Goal: Communication & Community: Answer question/provide support

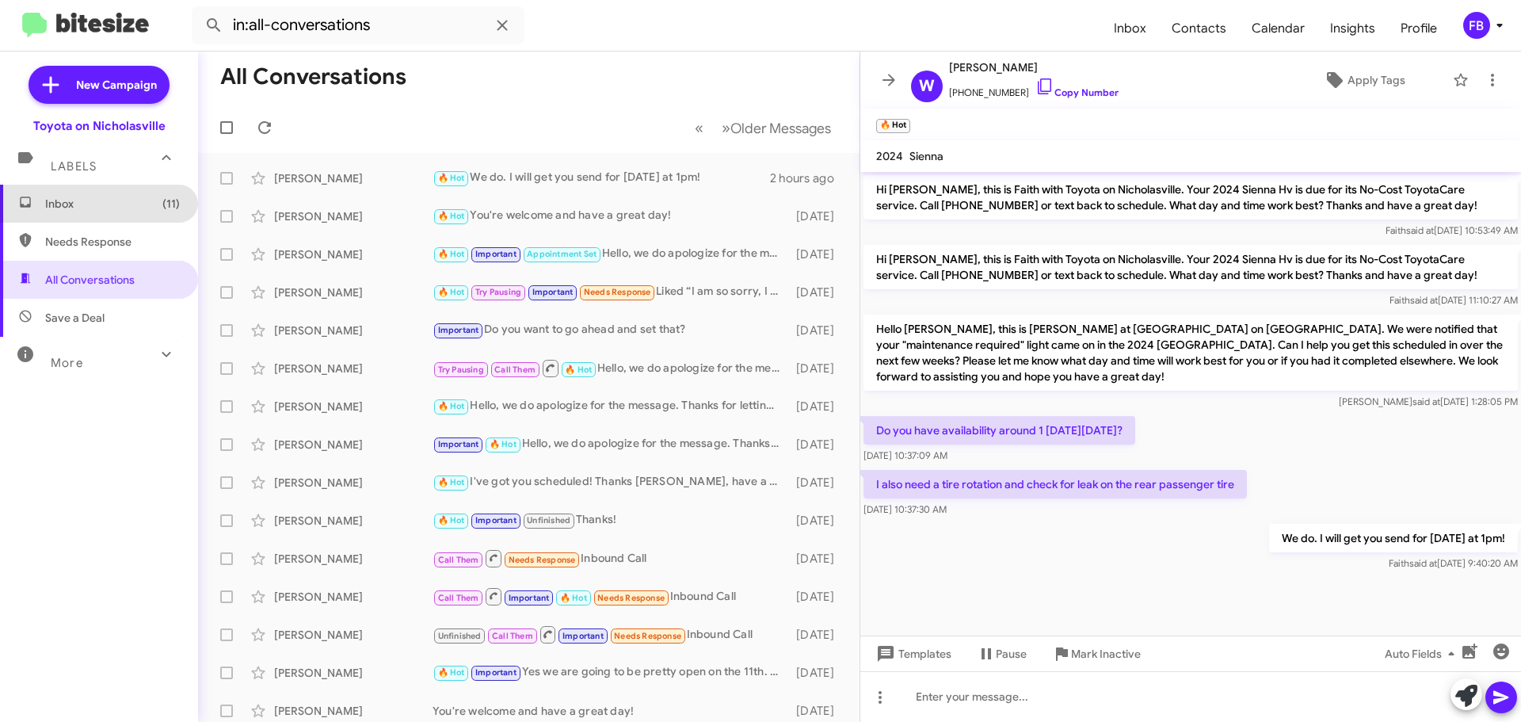
click at [122, 199] on span "Inbox (11)" at bounding box center [112, 204] width 135 height 16
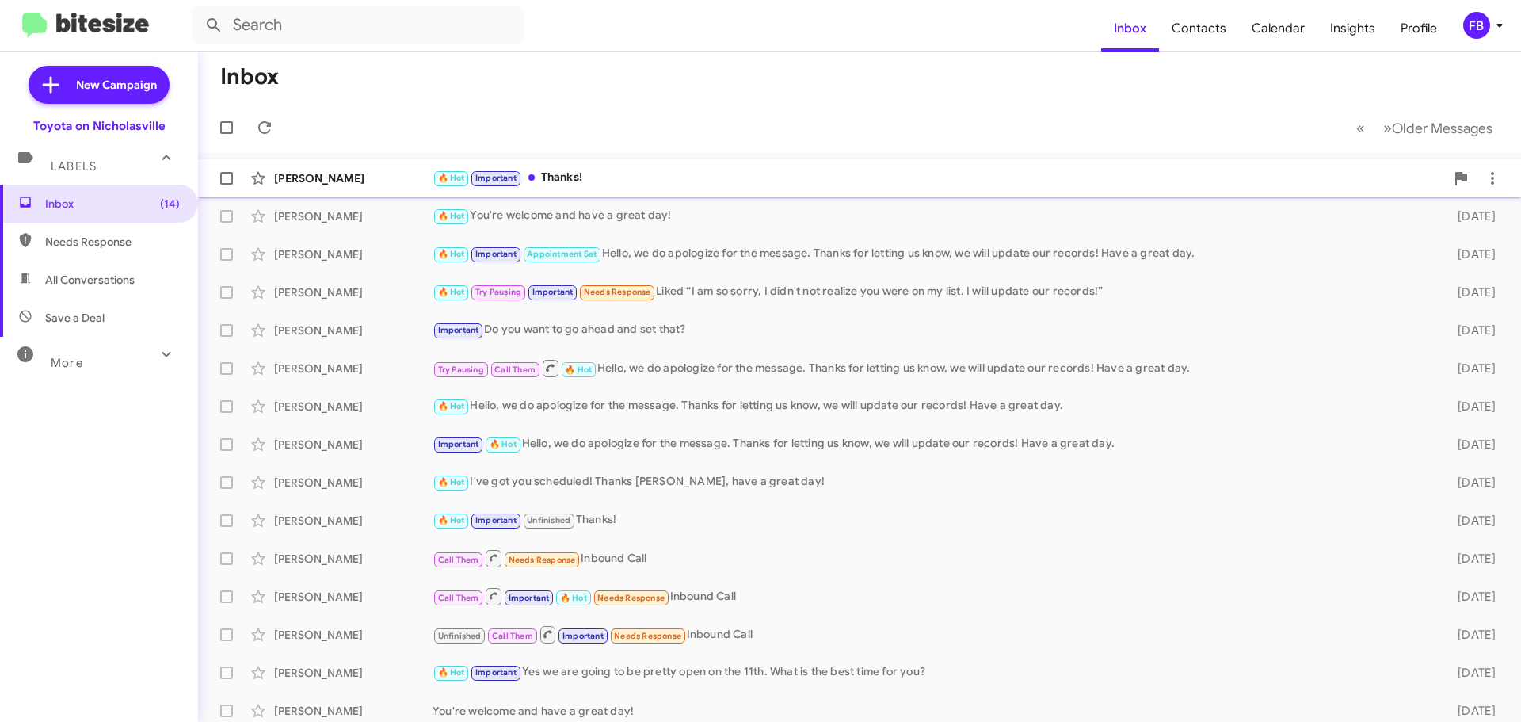
click at [627, 179] on div "🔥 Hot Important Thanks!" at bounding box center [939, 178] width 1012 height 18
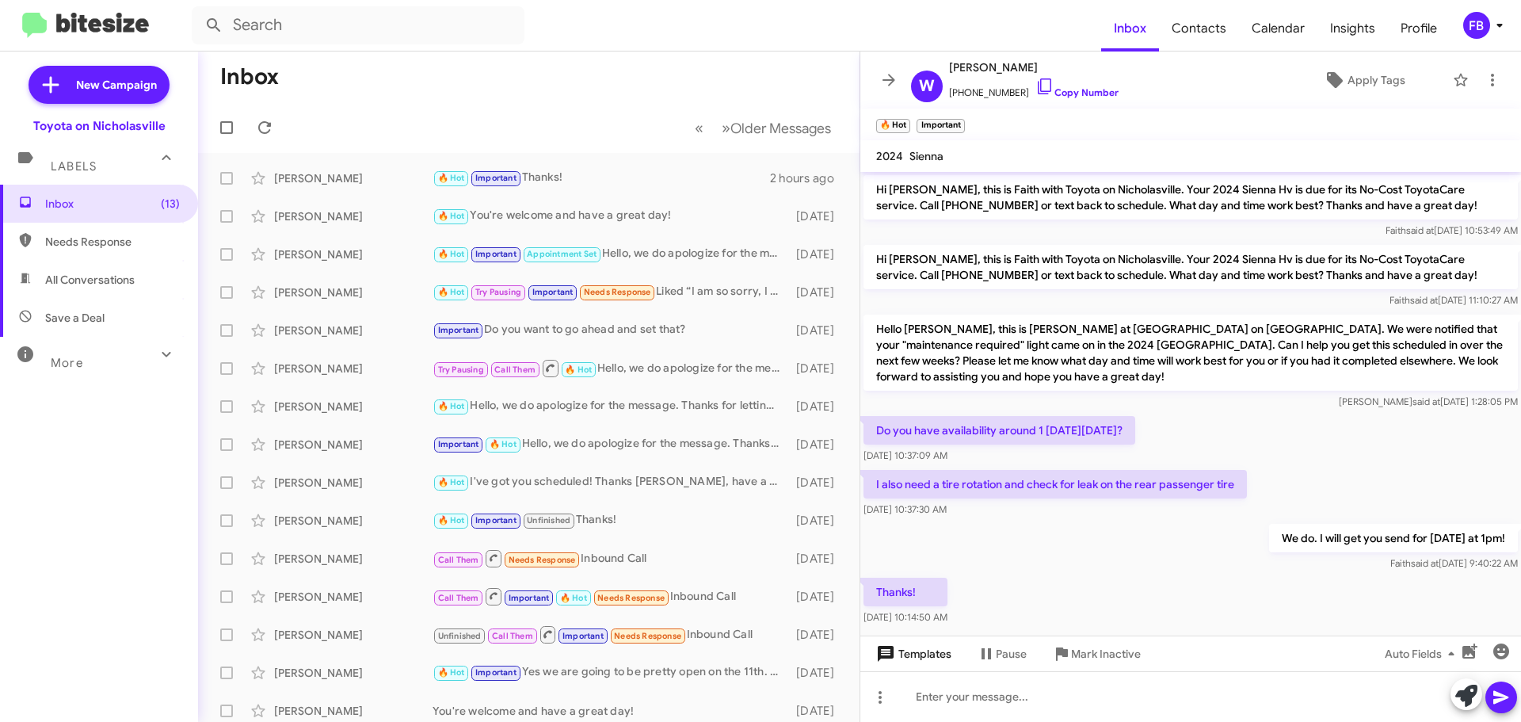
click at [915, 647] on span "Templates" at bounding box center [912, 653] width 78 height 29
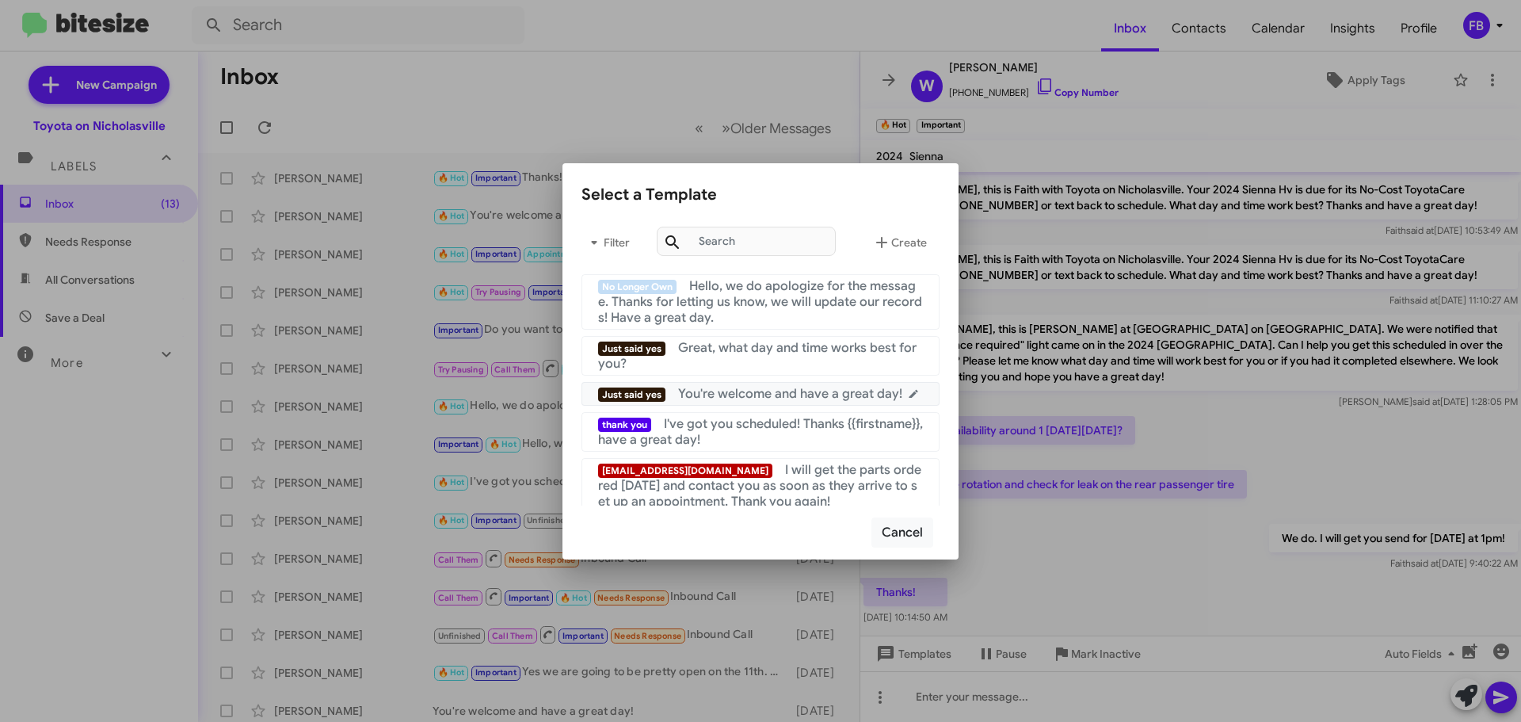
click at [799, 388] on span "You're welcome and have a great day!" at bounding box center [790, 394] width 224 height 16
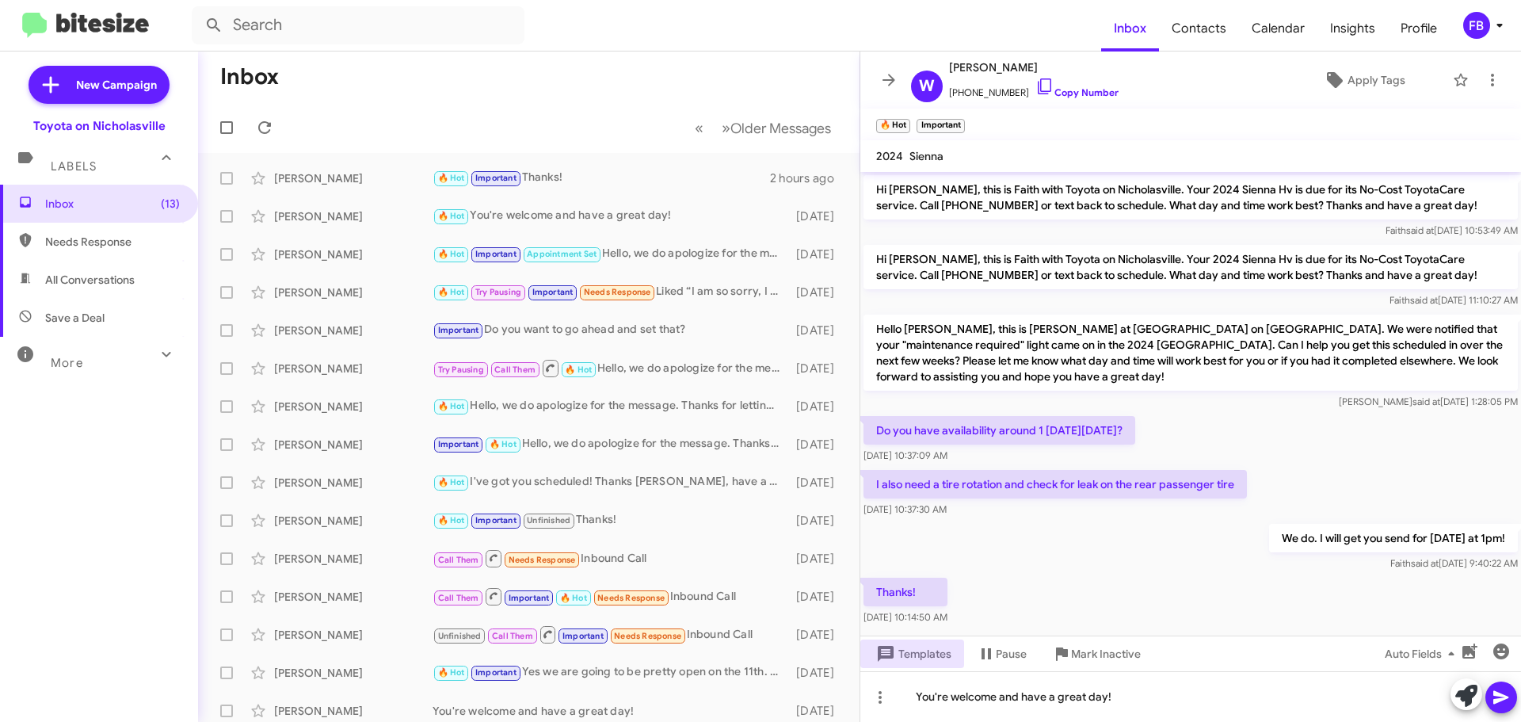
click at [1496, 695] on icon at bounding box center [1500, 697] width 15 height 13
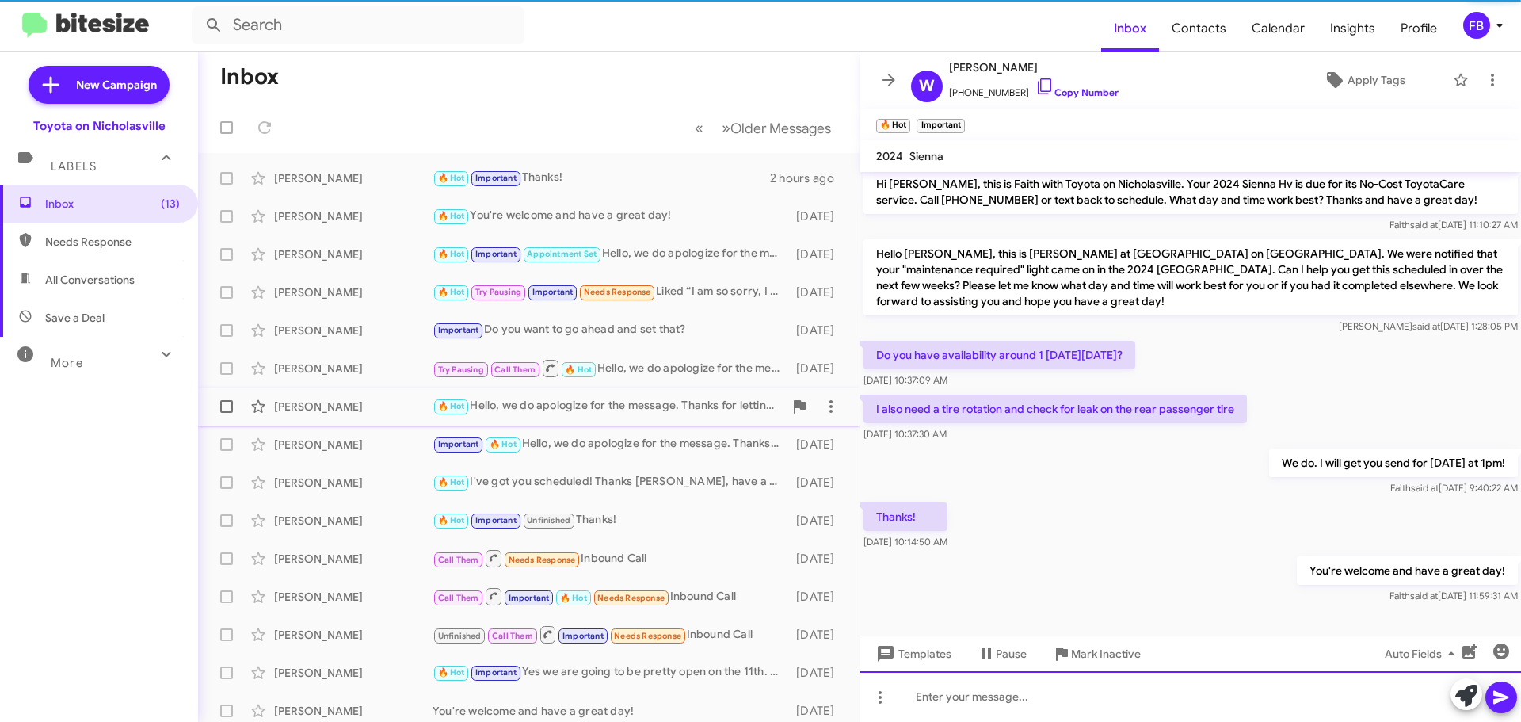
scroll to position [78, 0]
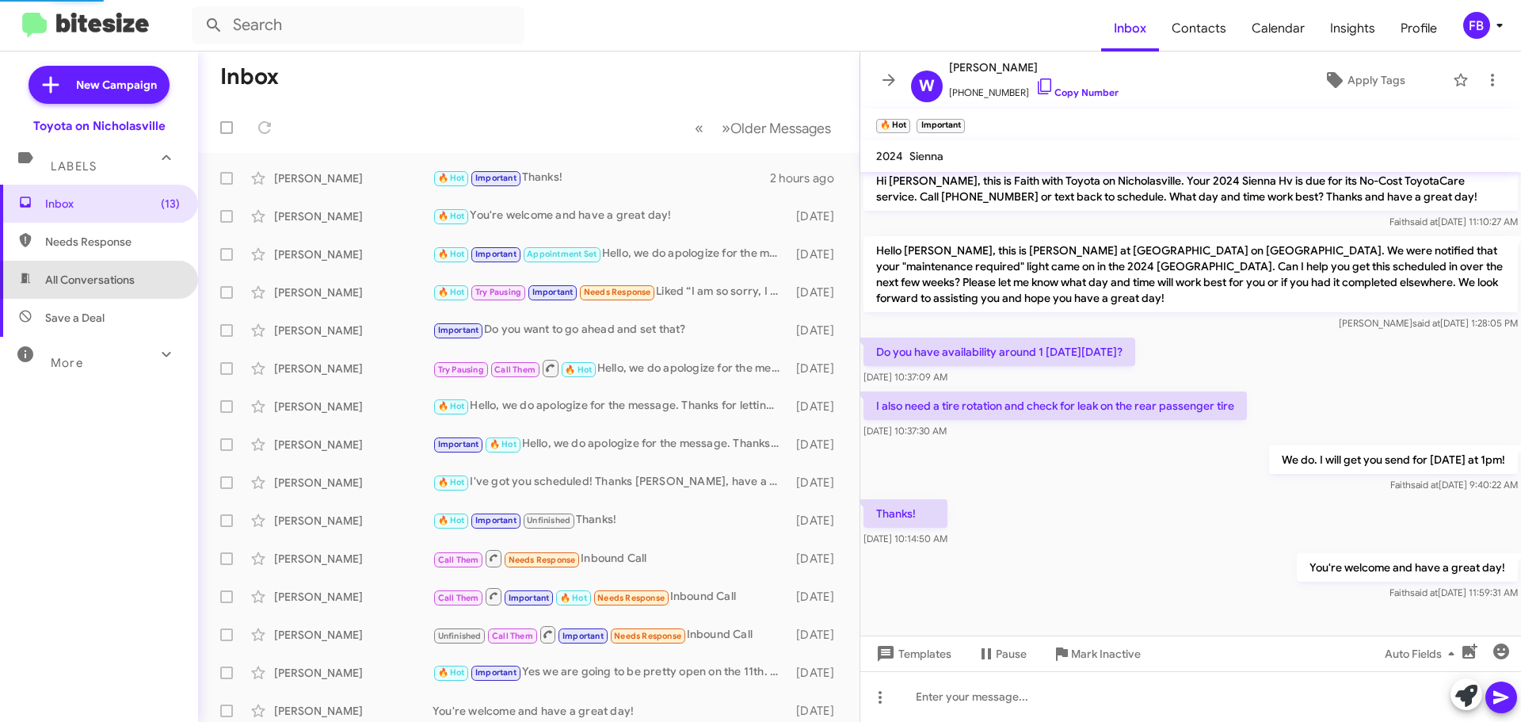
click at [123, 282] on span "All Conversations" at bounding box center [90, 280] width 90 height 16
type input "in:all-conversations"
